Goal: Task Accomplishment & Management: Use online tool/utility

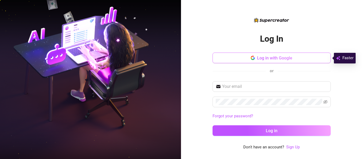
click at [282, 54] on button "Log in with Google" at bounding box center [272, 58] width 118 height 11
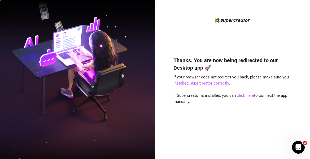
click at [20, 108] on img at bounding box center [77, 79] width 155 height 195
click at [245, 94] on link "click here" at bounding box center [245, 95] width 17 height 5
